Goal: Task Accomplishment & Management: Complete application form

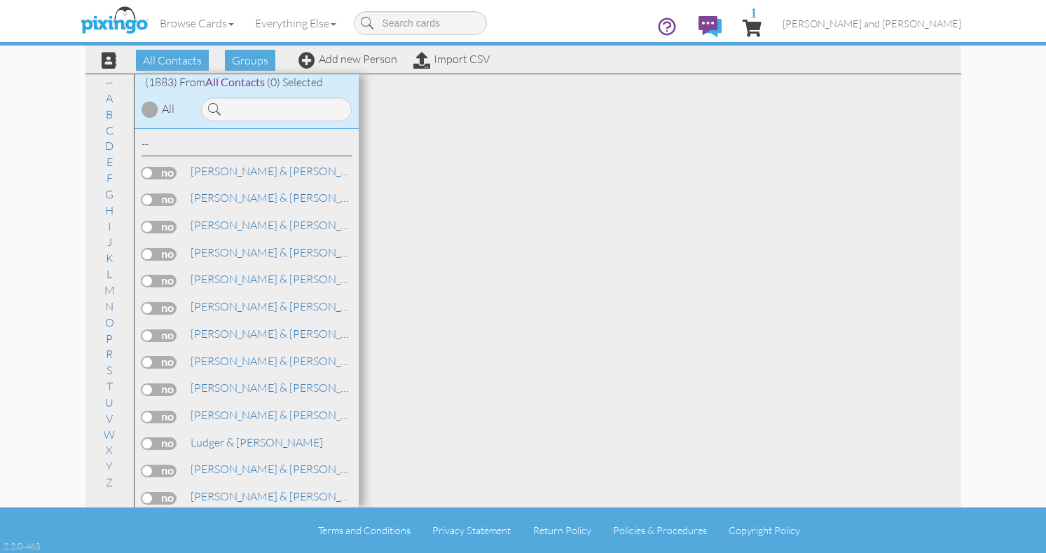
click at [341, 67] on div "All Contacts Groups Add new Person Import CSV" at bounding box center [291, 60] width 406 height 25
click at [343, 62] on link "Add new Person" at bounding box center [348, 59] width 99 height 14
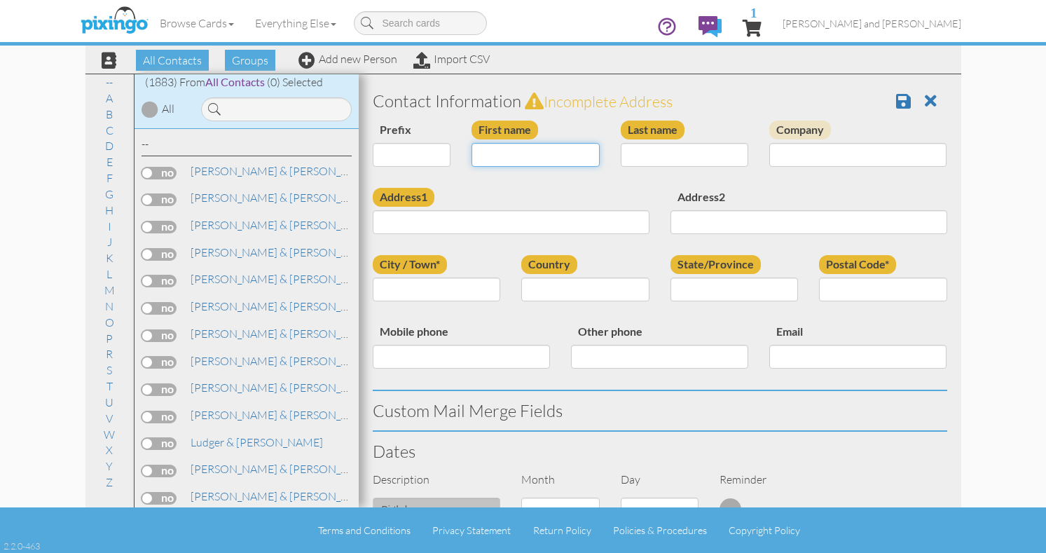
click at [520, 155] on input "First name" at bounding box center [536, 155] width 128 height 24
type input "[PERSON_NAME]"
click at [713, 158] on input "Last name" at bounding box center [685, 155] width 128 height 24
type input "[PERSON_NAME]"
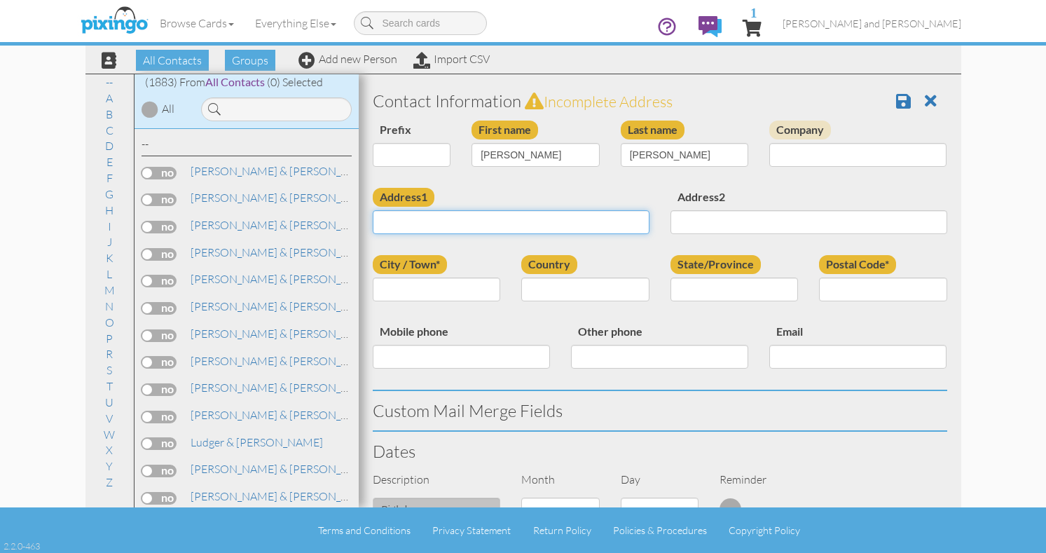
click at [505, 222] on input "Address1" at bounding box center [511, 222] width 277 height 24
paste input "[STREET_ADDRESS][PERSON_NAME]"
type input "[STREET_ADDRESS][PERSON_NAME]"
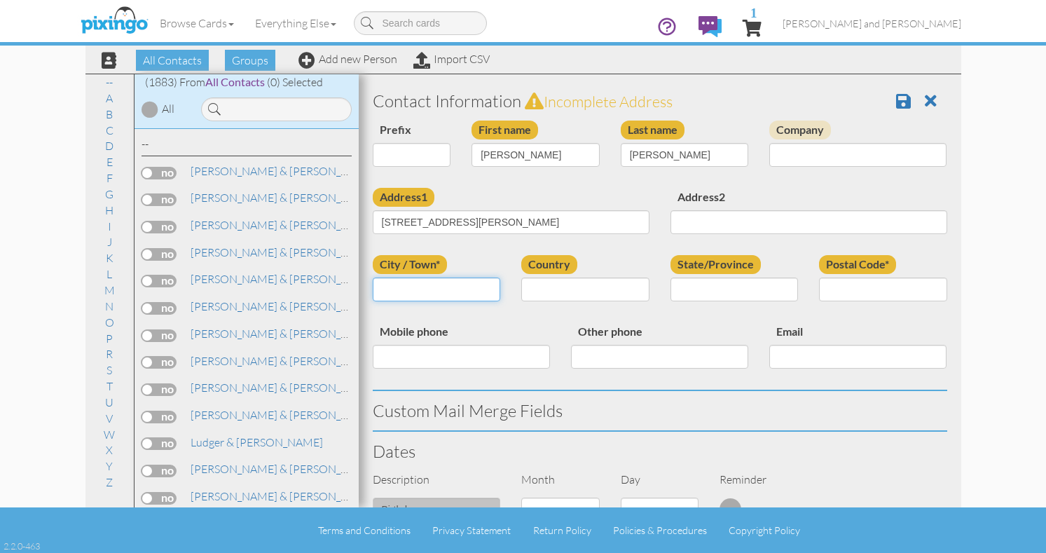
click at [456, 293] on input "City / Town*" at bounding box center [437, 290] width 128 height 24
paste input "[GEOGRAPHIC_DATA]"
type input "[GEOGRAPHIC_DATA]"
click at [565, 291] on select "[GEOGRAPHIC_DATA] -------------- [GEOGRAPHIC_DATA] [GEOGRAPHIC_DATA] [GEOGRAPHI…" at bounding box center [585, 290] width 128 height 24
select select "object:5879"
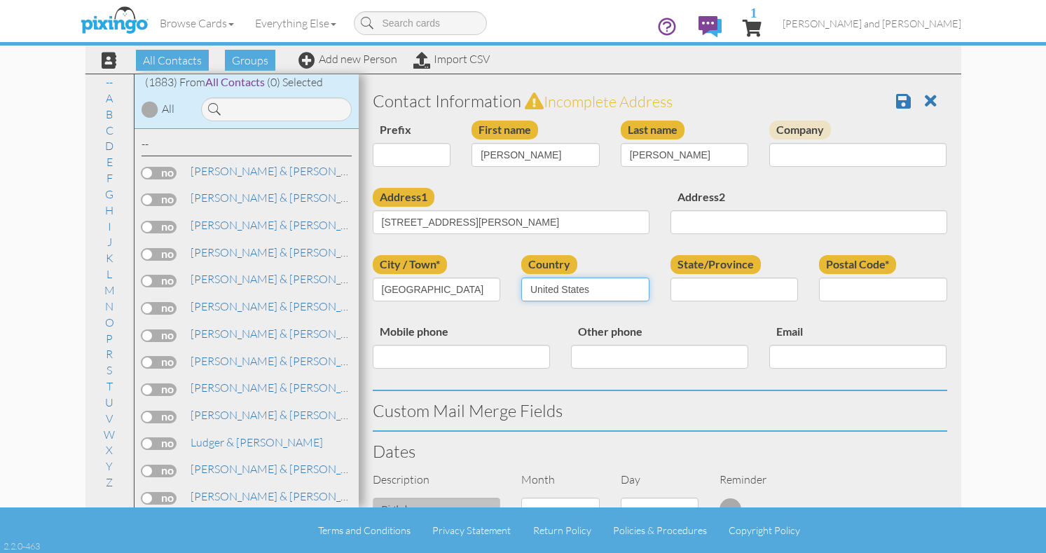
click at [521, 278] on select "[GEOGRAPHIC_DATA] -------------- [GEOGRAPHIC_DATA] [GEOGRAPHIC_DATA] [GEOGRAPHI…" at bounding box center [585, 290] width 128 height 24
click at [679, 289] on select "AA (Military) AE (Military) [US_STATE] [US_STATE] [US_STATE] AP (Military) [US_…" at bounding box center [735, 290] width 128 height 24
select select "object:6178"
click at [671, 278] on select "AA (Military) AE (Military) [US_STATE] [US_STATE] [US_STATE] AP (Military) [US_…" at bounding box center [735, 290] width 128 height 24
click at [848, 291] on input "Postal Code*" at bounding box center [883, 290] width 128 height 24
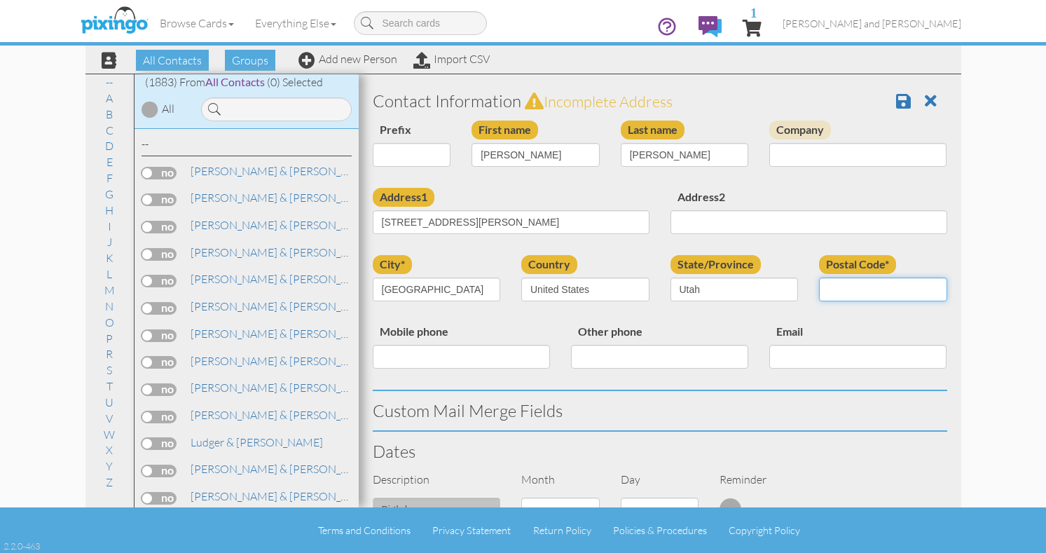
paste input "84129"
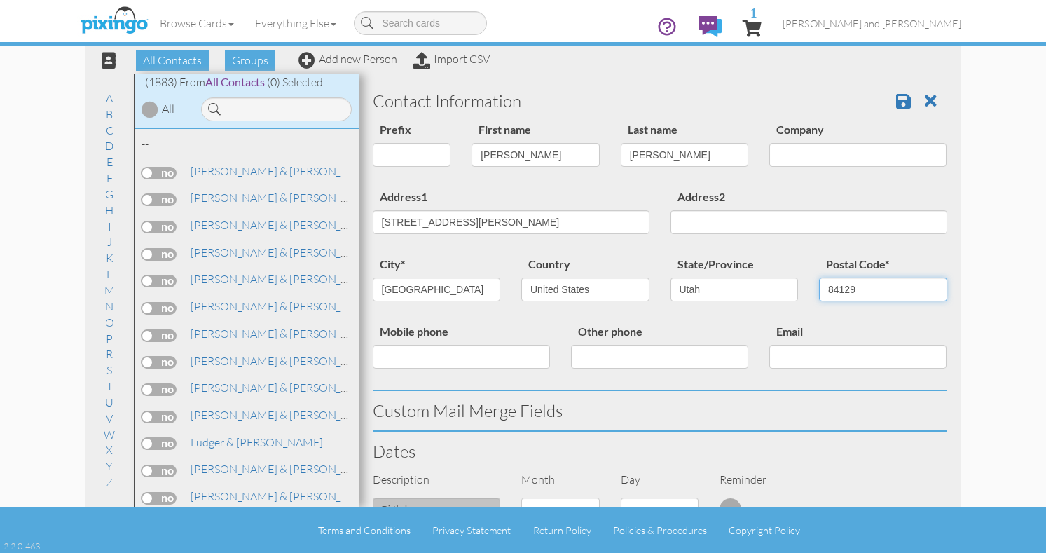
type input "84129"
click at [972, 321] on contacts "Toggle navigation Visit Pixingo Mobile Browse Cards Business Accounting Automot…" at bounding box center [523, 276] width 1046 height 553
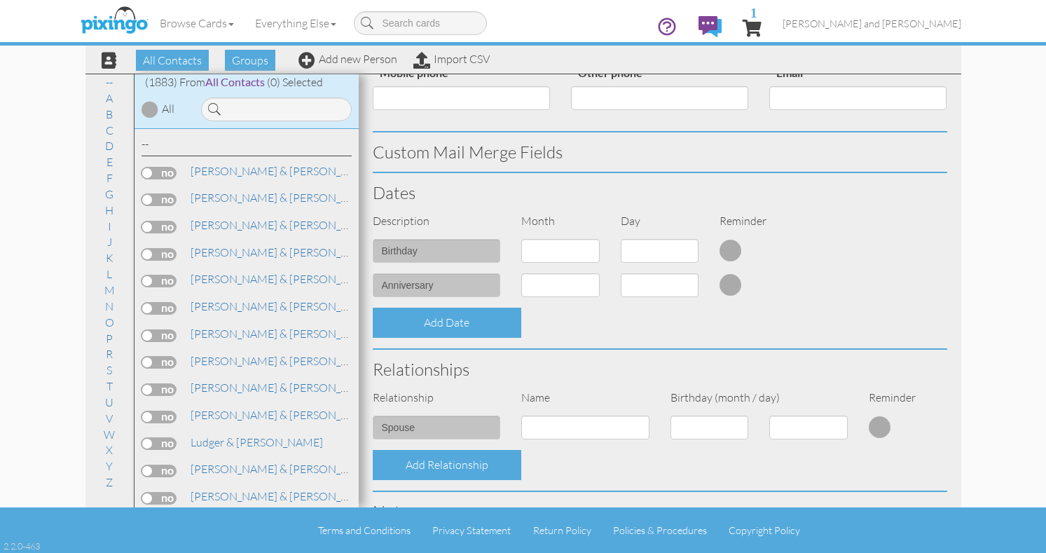
scroll to position [472, 0]
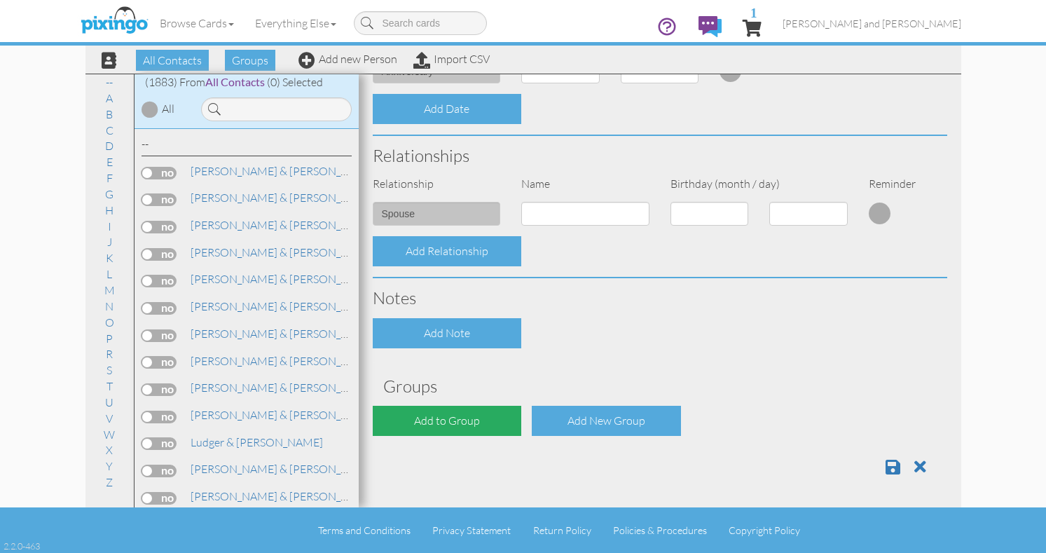
click at [467, 421] on div "Add to Group" at bounding box center [447, 421] width 149 height 30
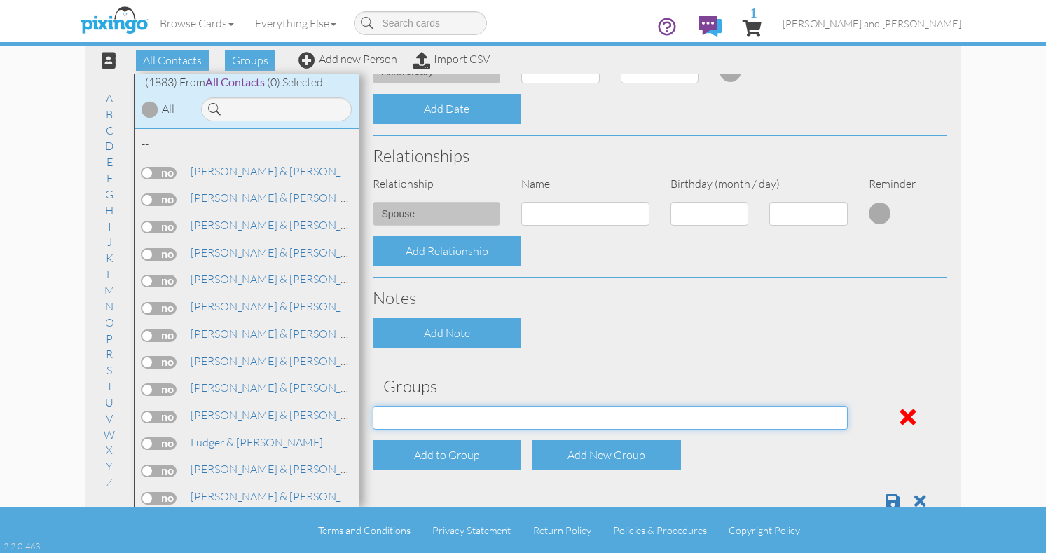
click at [491, 413] on select "All Contacts Clients Do Not Send duplicate spouse (for b-day only) Holiday Only…" at bounding box center [610, 418] width 475 height 24
select select "object:6192"
click at [373, 406] on select "All Contacts Clients Do Not Send duplicate spouse (for b-day only) Holiday Only…" at bounding box center [610, 418] width 475 height 24
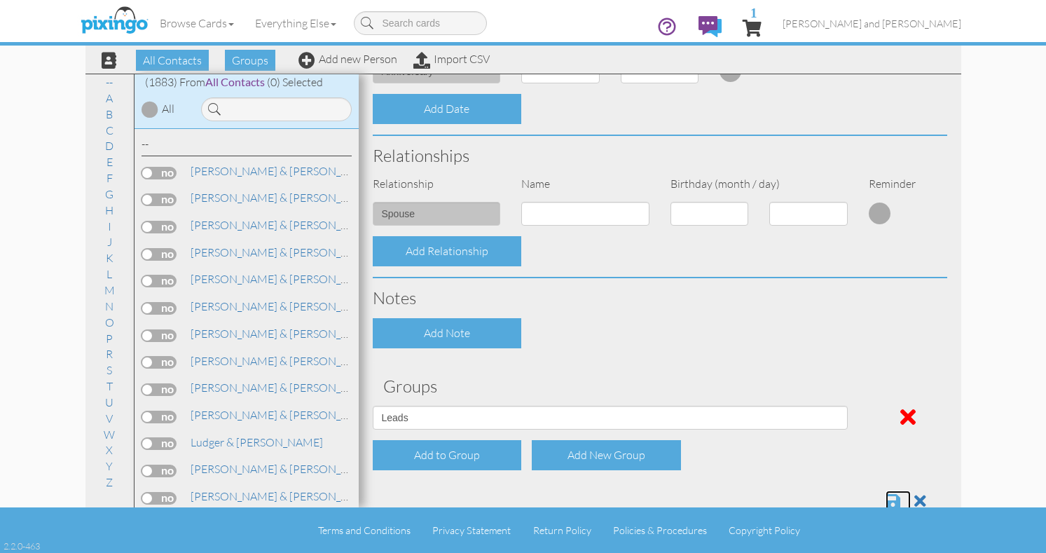
click at [898, 497] on span at bounding box center [893, 501] width 15 height 17
